Goal: Information Seeking & Learning: Learn about a topic

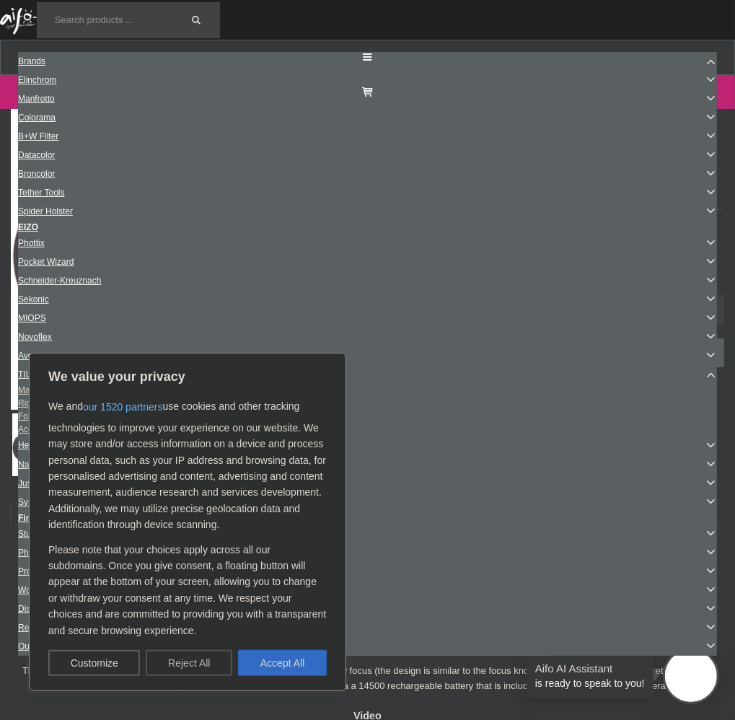
click at [156, 663] on button "Reject All" at bounding box center [189, 663] width 87 height 26
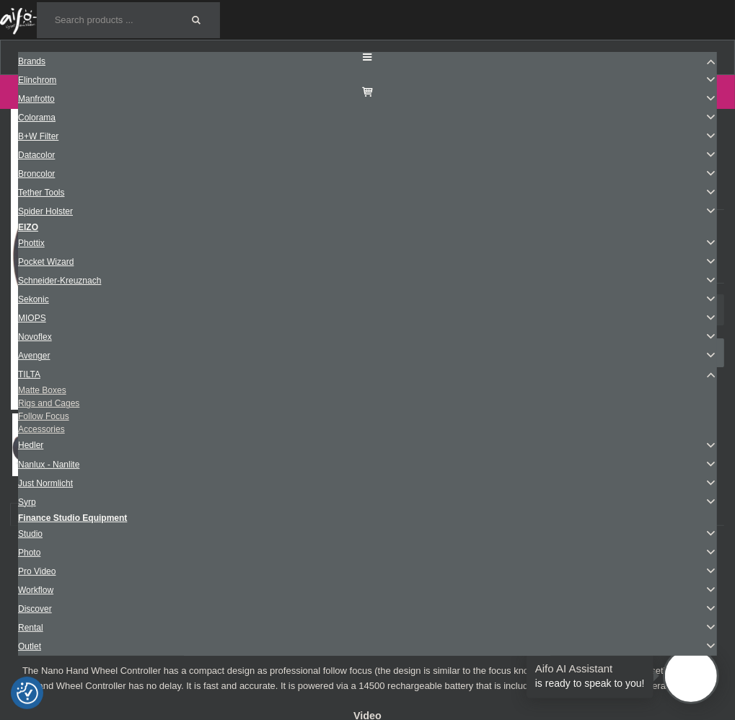
click at [118, 476] on img at bounding box center [112, 444] width 63 height 63
click at [167, 476] on img at bounding box center [180, 444] width 63 height 63
click at [240, 476] on img at bounding box center [249, 444] width 63 height 63
click at [304, 476] on img at bounding box center [317, 444] width 63 height 63
click at [341, 451] on icon "Next" at bounding box center [343, 444] width 17 height 13
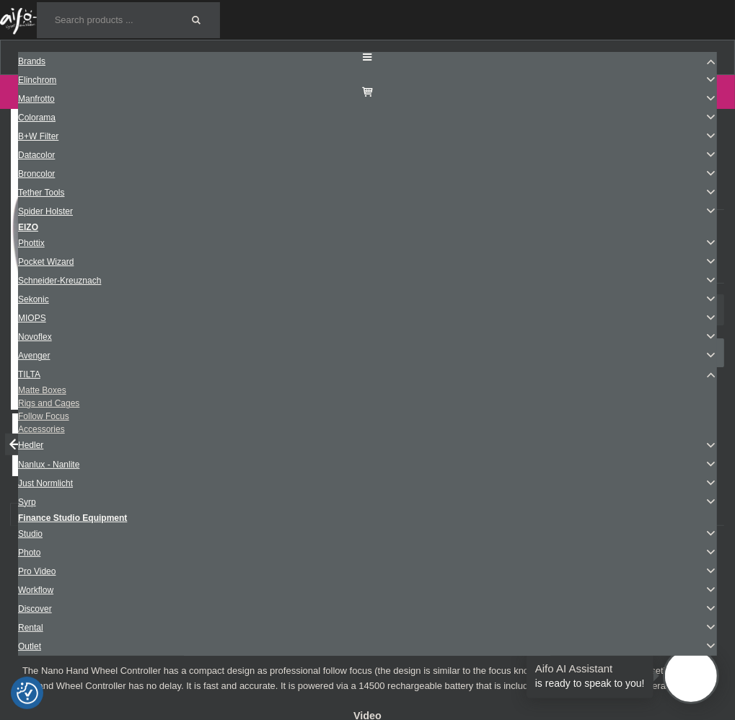
click at [163, 476] on img at bounding box center [180, 444] width 63 height 63
click at [234, 476] on img at bounding box center [248, 444] width 63 height 63
click at [299, 476] on img at bounding box center [317, 444] width 63 height 63
click at [20, 451] on icon "Previous" at bounding box center [15, 444] width 17 height 13
click at [20, 476] on div at bounding box center [78, 444] width 548 height 63
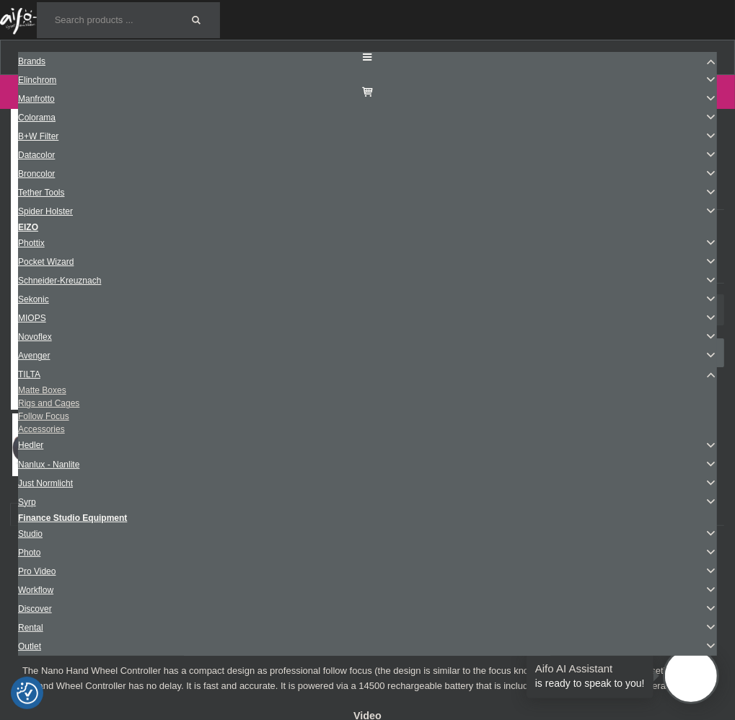
click at [105, 476] on img at bounding box center [112, 444] width 63 height 63
click at [48, 476] on img at bounding box center [43, 444] width 63 height 63
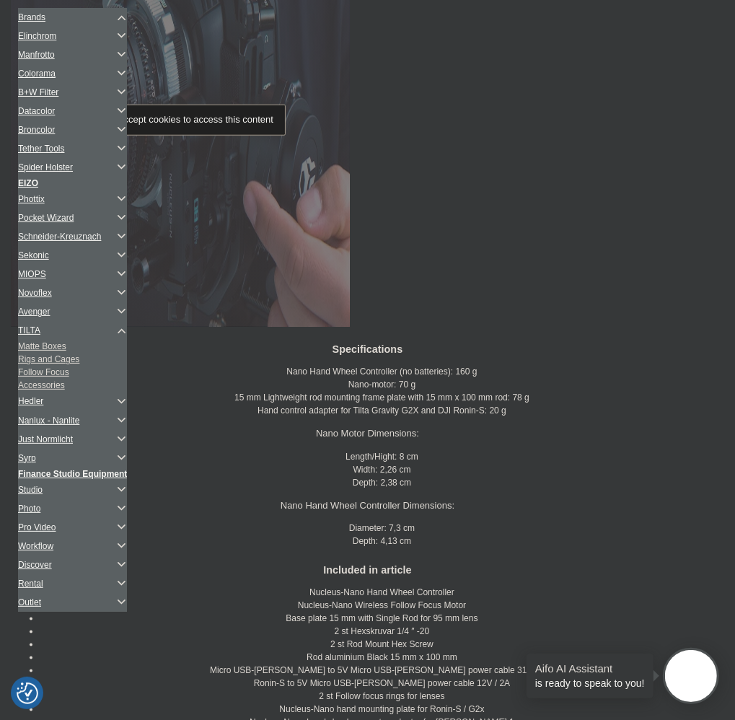
scroll to position [769, 0]
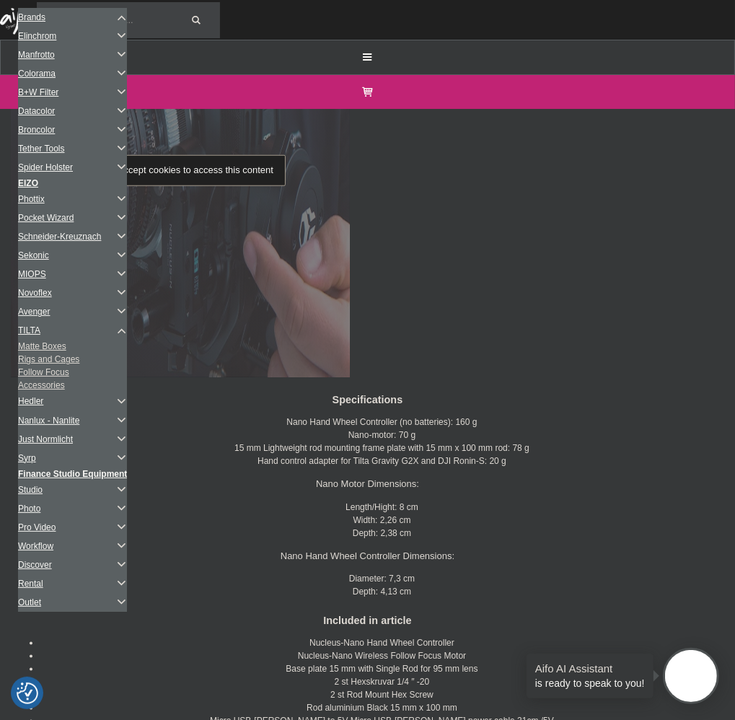
click at [195, 186] on p "Please accept cookies to access this content" at bounding box center [180, 170] width 211 height 31
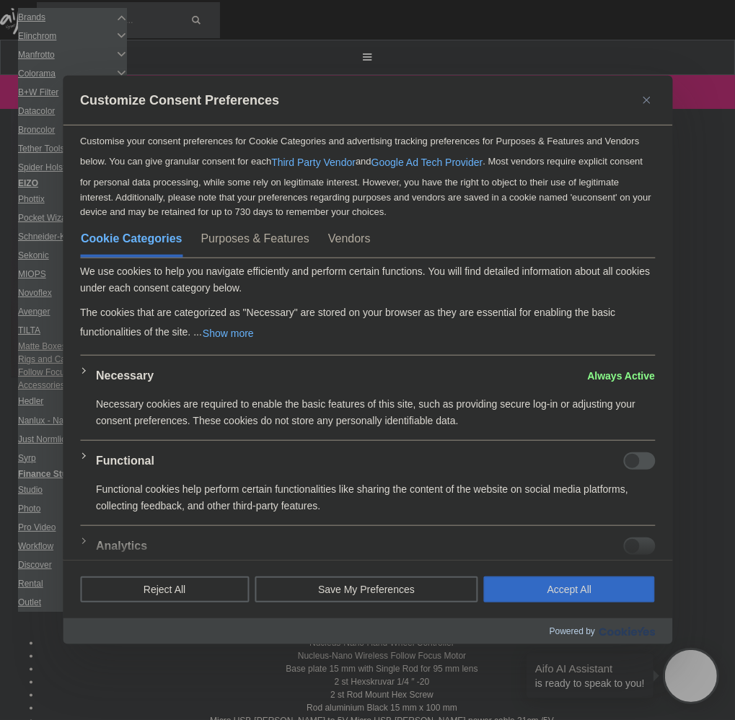
scroll to position [0, 0]
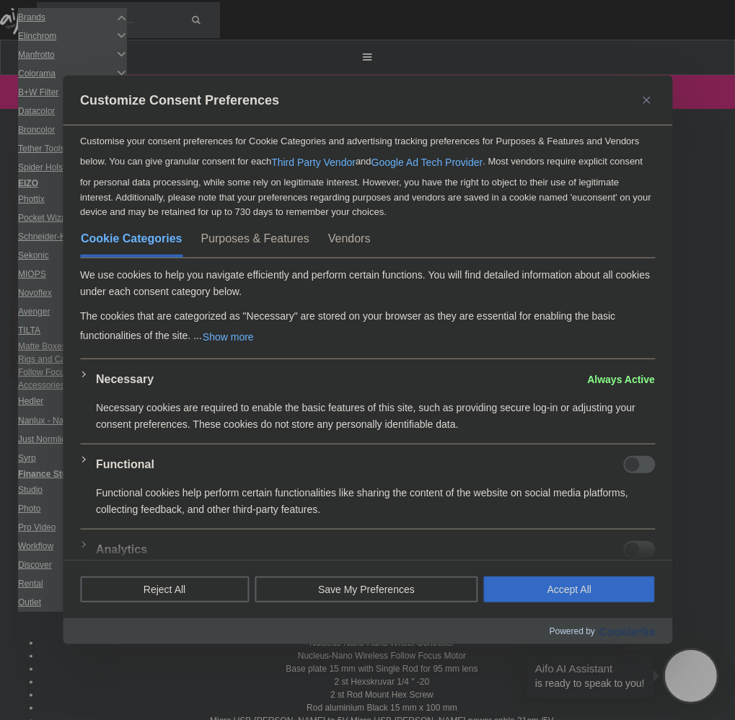
click at [224, 234] on button "Purposes & Features" at bounding box center [255, 242] width 110 height 26
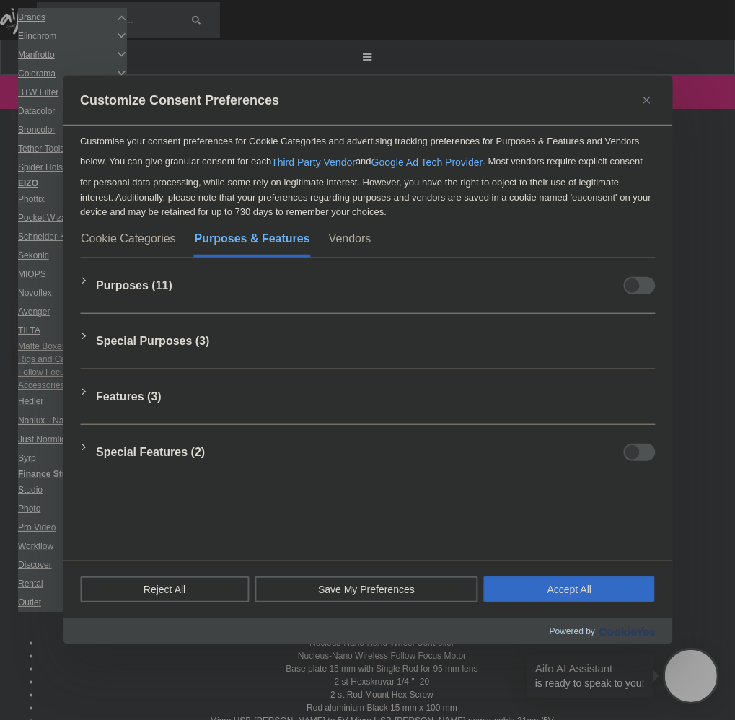
click at [32, 374] on div at bounding box center [367, 360] width 735 height 720
click at [646, 95] on button "Close" at bounding box center [646, 100] width 17 height 17
